Goal: Task Accomplishment & Management: Manage account settings

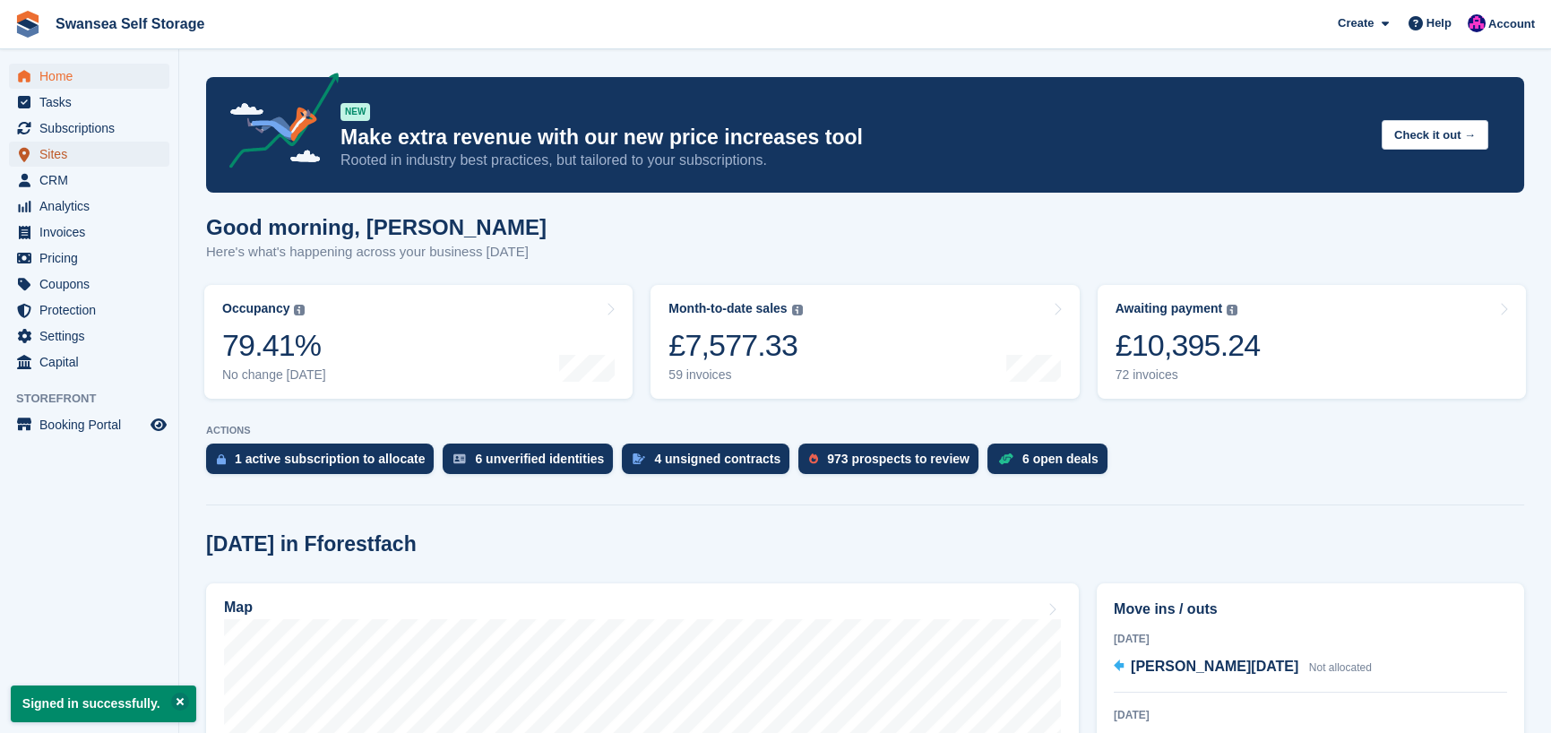
click at [81, 151] on span "Sites" at bounding box center [93, 154] width 108 height 25
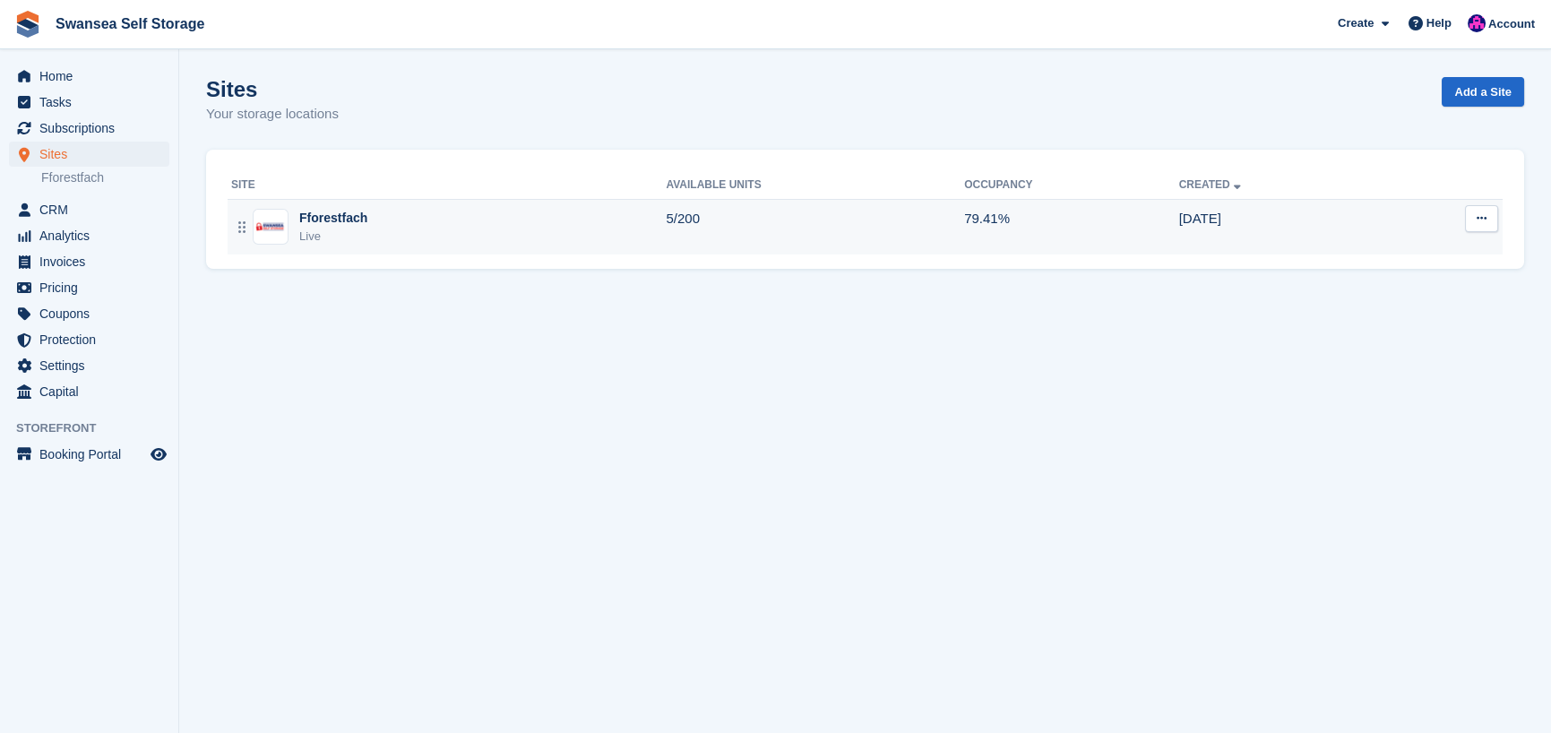
click at [323, 220] on div "Fforestfach" at bounding box center [333, 218] width 68 height 19
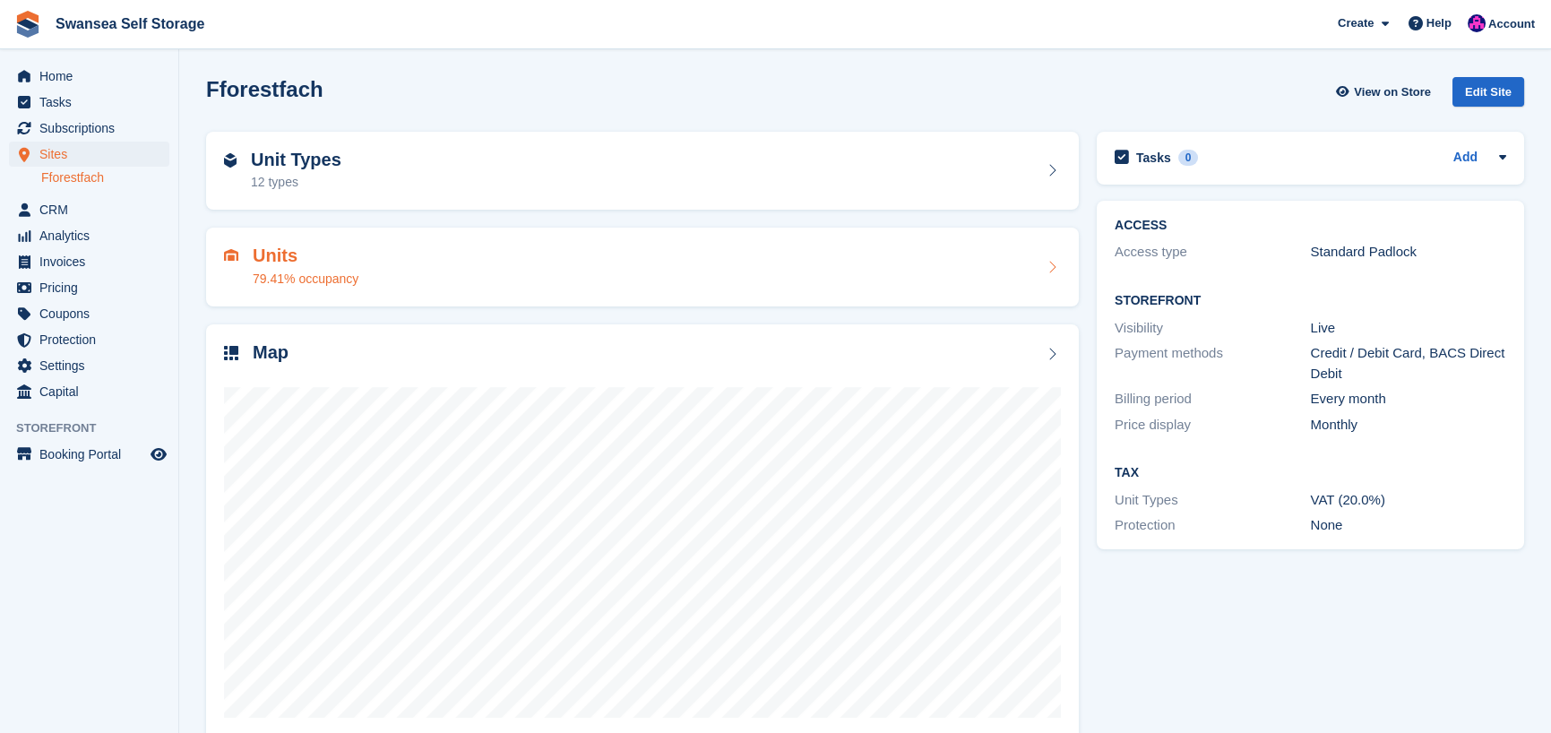
click at [307, 282] on div "79.41% occupancy" at bounding box center [306, 279] width 106 height 19
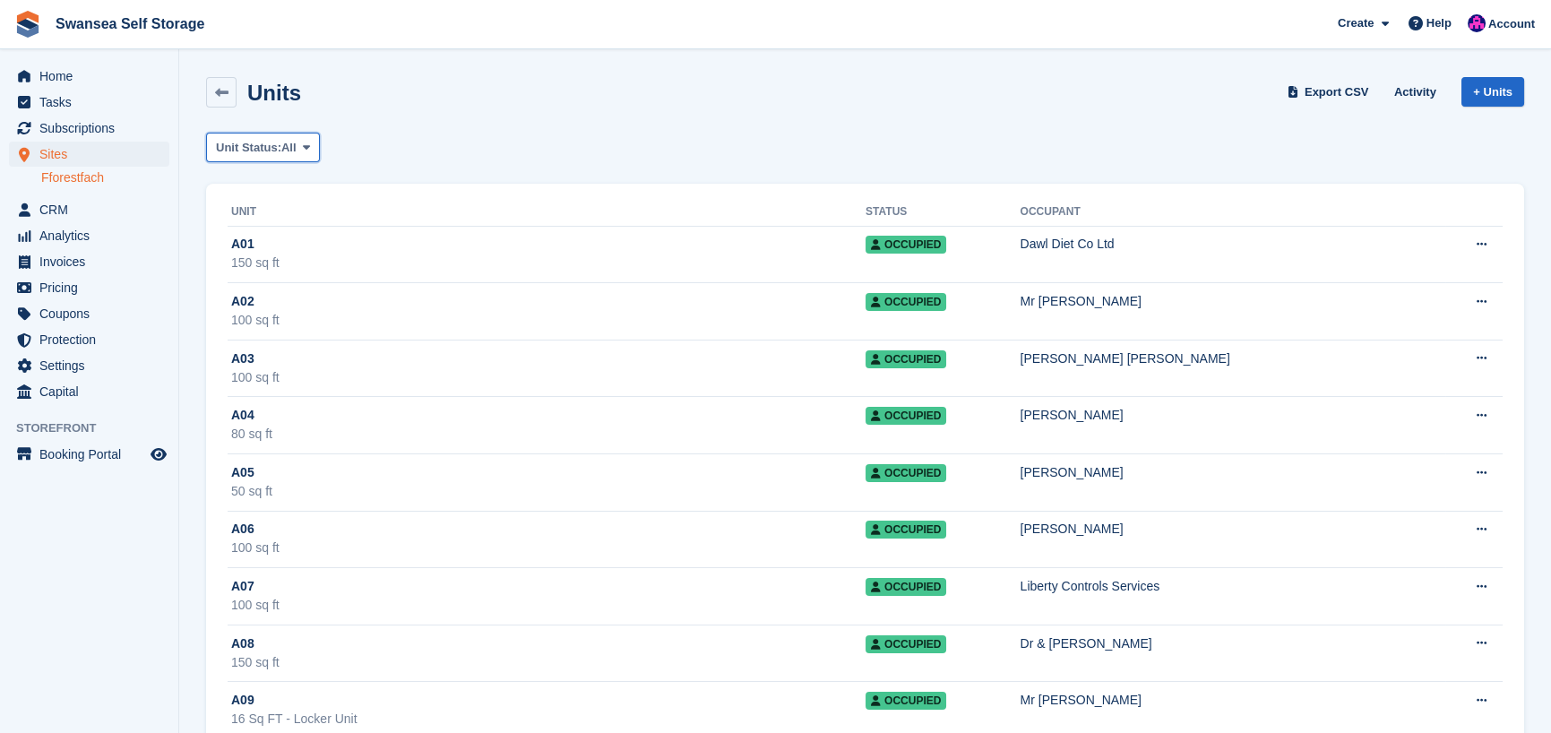
click at [246, 141] on span "Unit Status:" at bounding box center [248, 148] width 65 height 18
click at [264, 222] on link "Available" at bounding box center [292, 222] width 156 height 32
